Goal: Transaction & Acquisition: Register for event/course

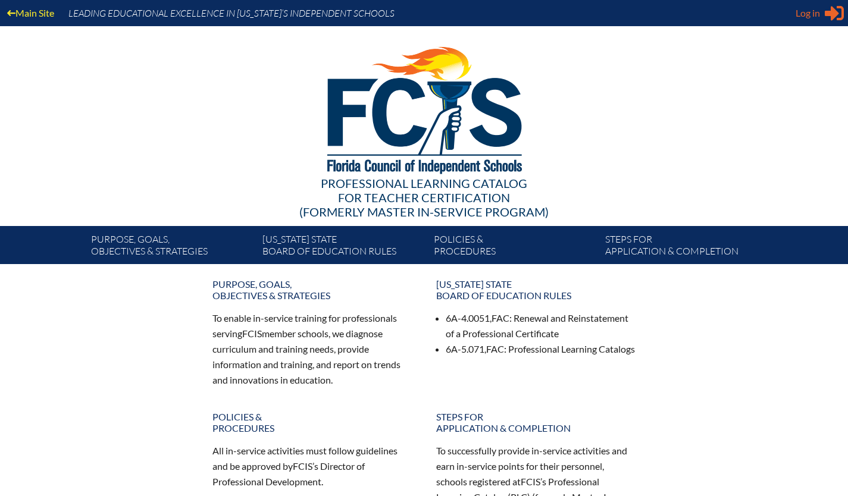
click at [827, 13] on icon at bounding box center [833, 13] width 19 height 15
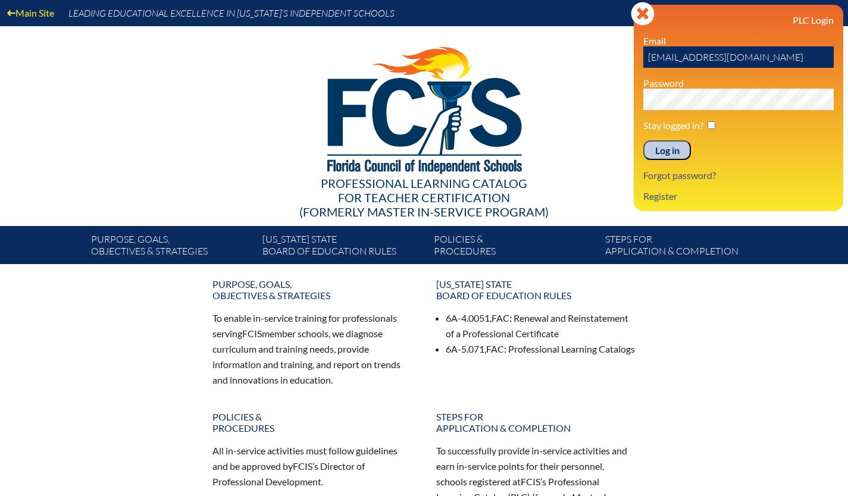
drag, startPoint x: 797, startPoint y: 59, endPoint x: 637, endPoint y: 58, distance: 160.0
click at [643, 58] on input "lvega@creativelearningacademy.org" at bounding box center [738, 56] width 190 height 21
type input "[EMAIL_ADDRESS][DOMAIN_NAME]"
click at [673, 152] on input "Log in" at bounding box center [667, 150] width 48 height 20
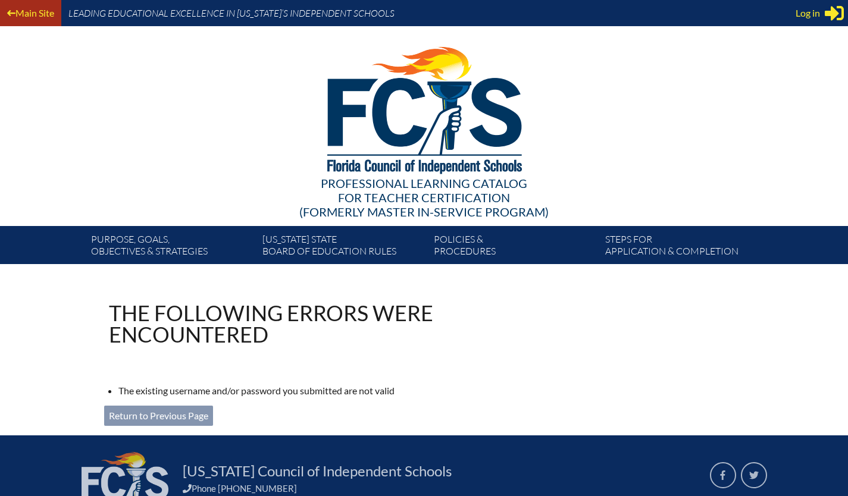
click at [27, 13] on link "Main Site" at bounding box center [30, 13] width 57 height 16
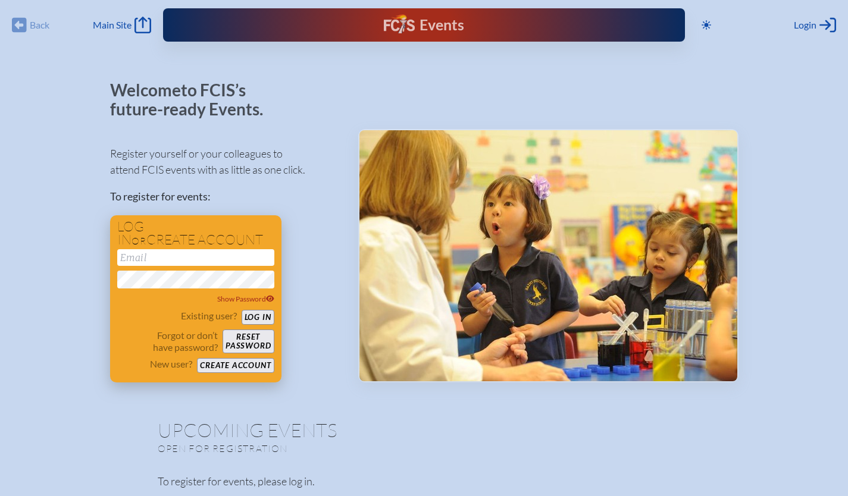
click at [226, 367] on button "Create account" at bounding box center [235, 365] width 77 height 15
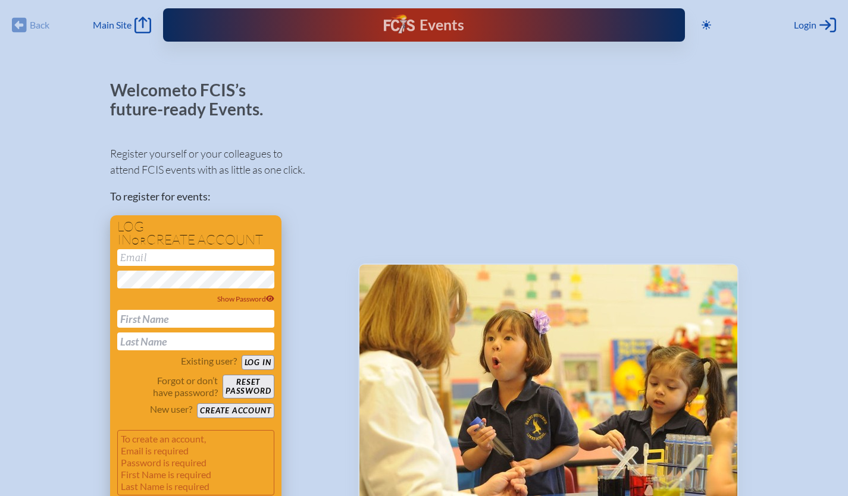
click at [125, 258] on input "email" at bounding box center [195, 257] width 157 height 17
type input "msontag@creativelearningacademy.org"
type input "Melissa"
type input "Sontag"
click at [316, 228] on div "Register yourself or your colleagues to attend FCIS events with as little as on…" at bounding box center [224, 326] width 229 height 382
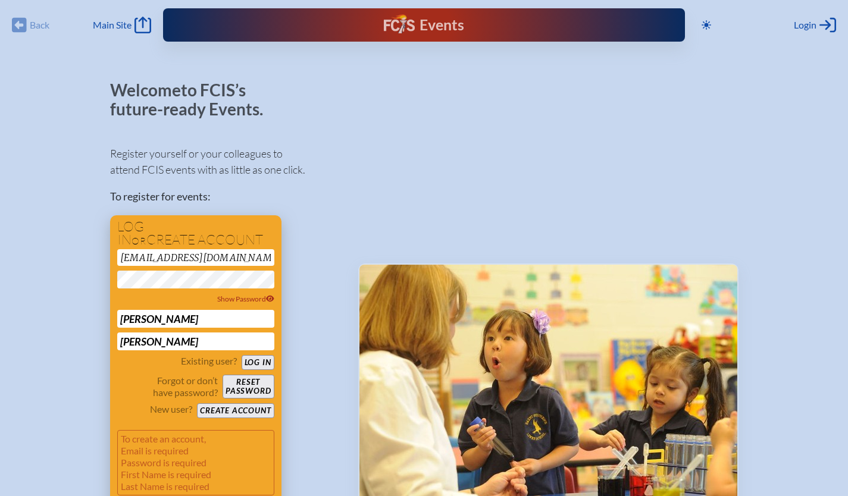
click at [247, 411] on button "Create account" at bounding box center [235, 410] width 77 height 15
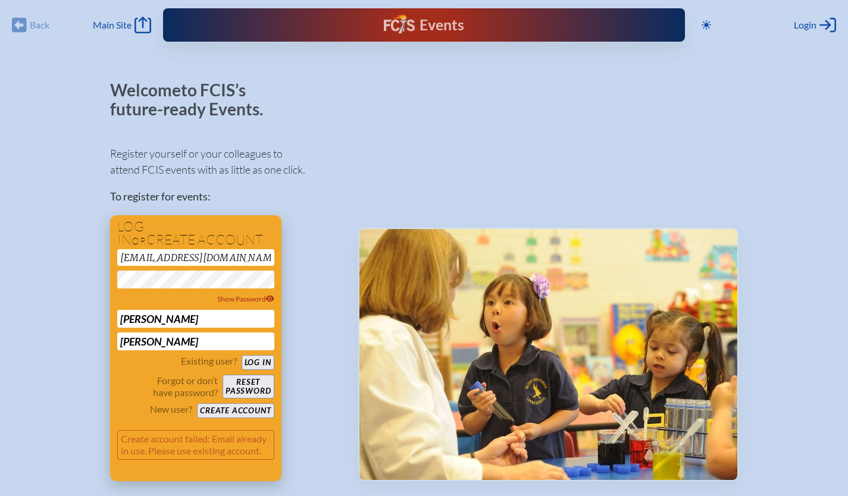
click at [254, 362] on button "Log in" at bounding box center [257, 362] width 33 height 15
click at [815, 26] on span "Login" at bounding box center [804, 25] width 23 height 12
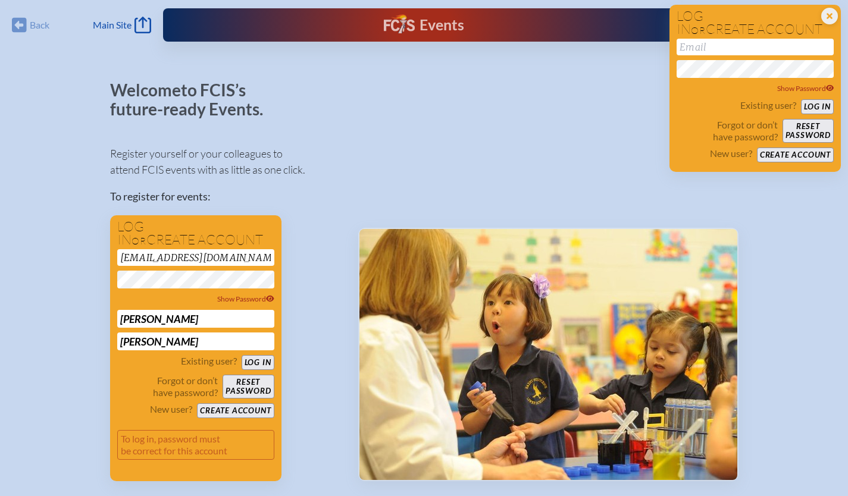
click at [529, 140] on div at bounding box center [548, 281] width 380 height 400
